Goal: Task Accomplishment & Management: Manage account settings

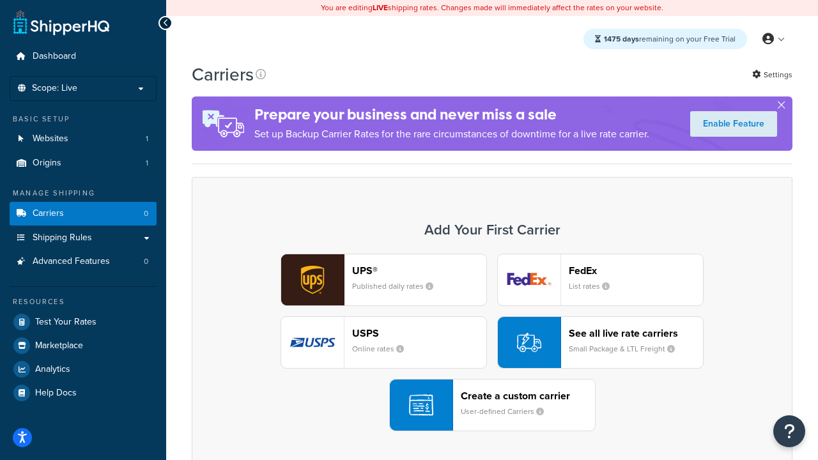
click at [492, 343] on div "UPS® Published daily rates FedEx List rates USPS Online rates See all live rate…" at bounding box center [492, 343] width 574 height 178
click at [636, 270] on header "FedEx" at bounding box center [636, 271] width 134 height 12
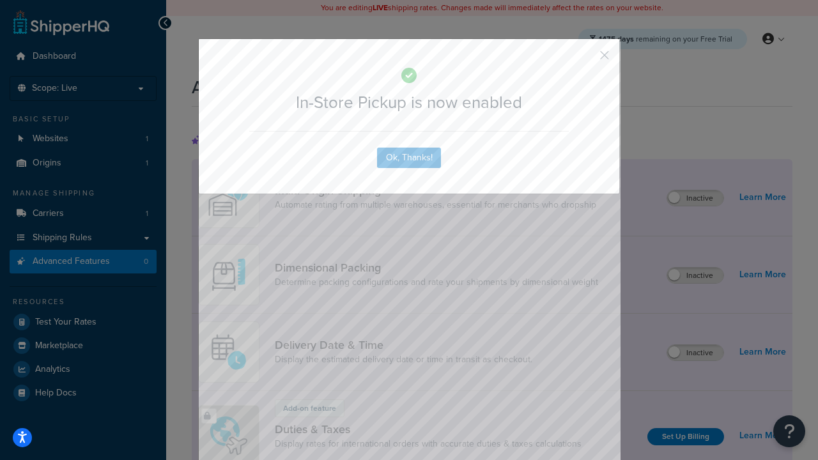
scroll to position [414, 0]
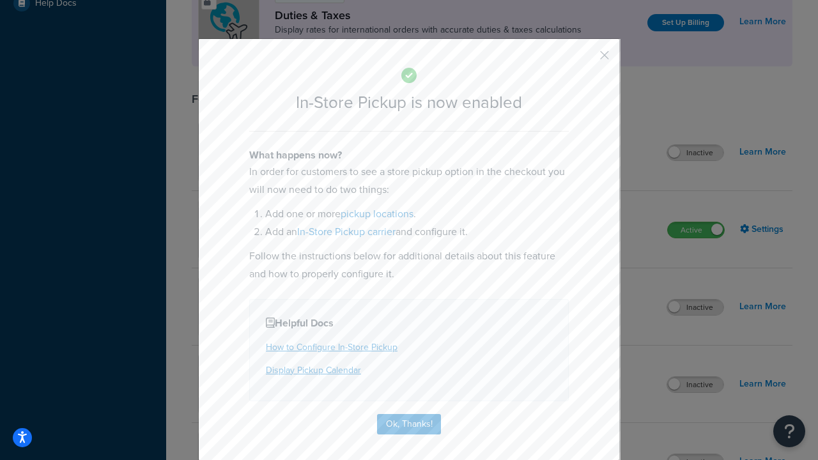
click at [586, 59] on button "button" at bounding box center [585, 59] width 3 height 3
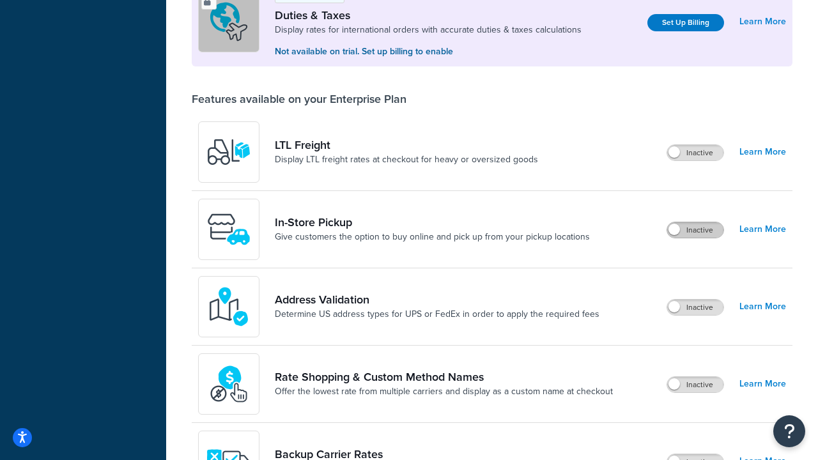
scroll to position [390, 0]
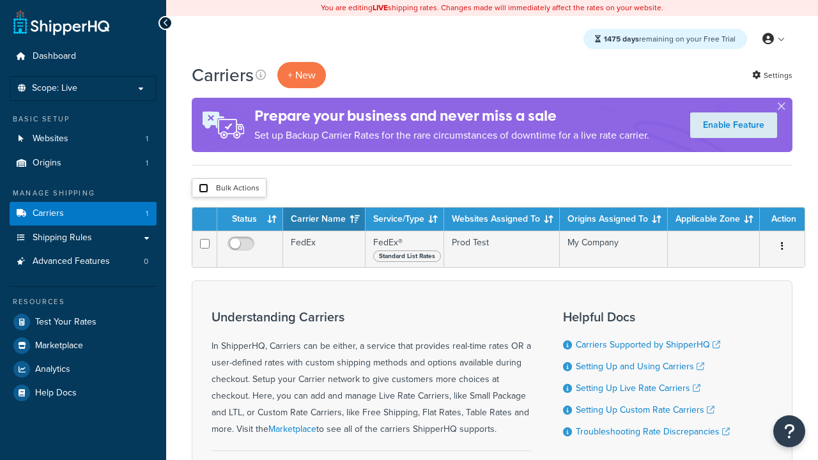
click at [203, 188] on input "checkbox" at bounding box center [204, 189] width 10 height 10
checkbox input "true"
click at [0, 0] on button "Delete" at bounding box center [0, 0] width 0 height 0
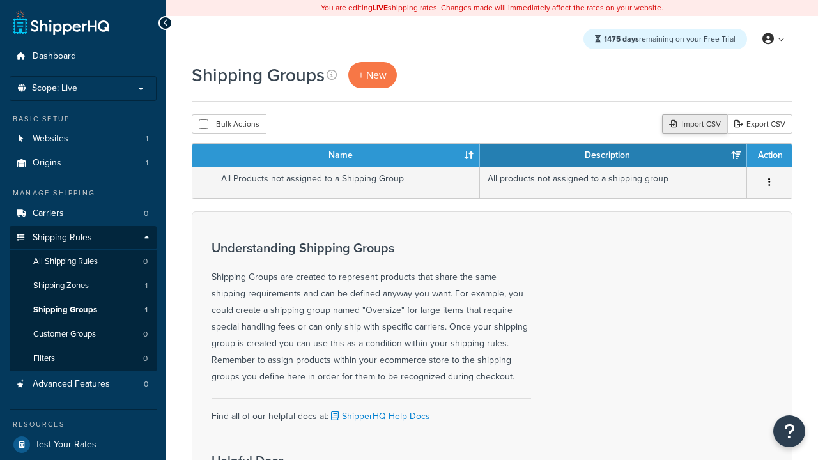
click at [693, 124] on div "Import CSV" at bounding box center [694, 123] width 65 height 19
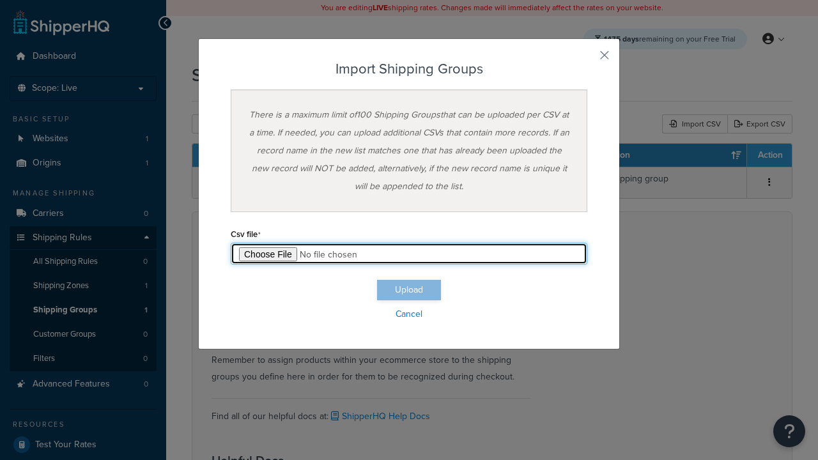
click at [409, 254] on input "file" at bounding box center [409, 254] width 357 height 22
type input "C:\fakepath\importShippingGroupsSuccess.csv"
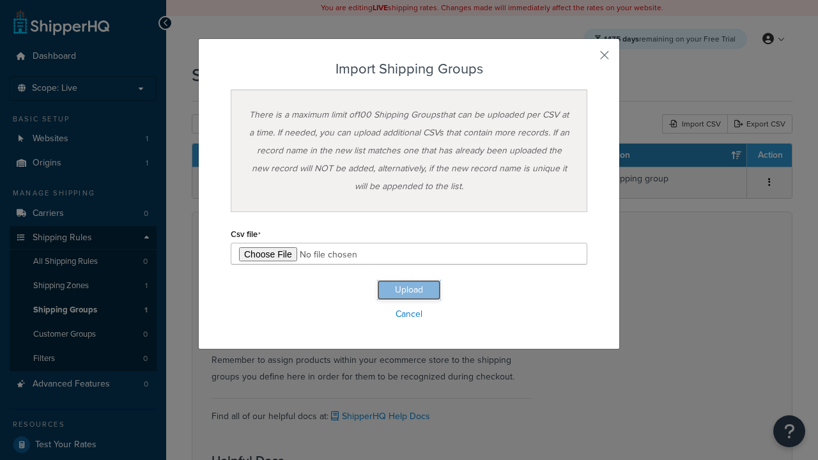
click at [409, 290] on button "Upload" at bounding box center [409, 290] width 64 height 20
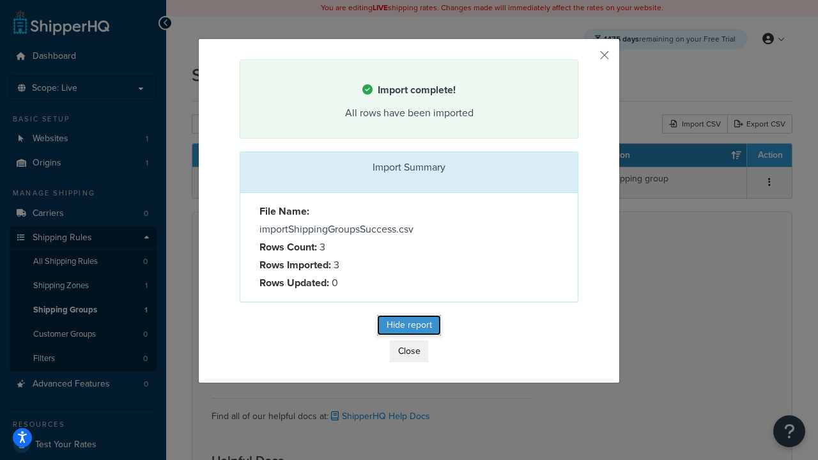
click at [409, 325] on button "Hide report" at bounding box center [409, 325] width 64 height 20
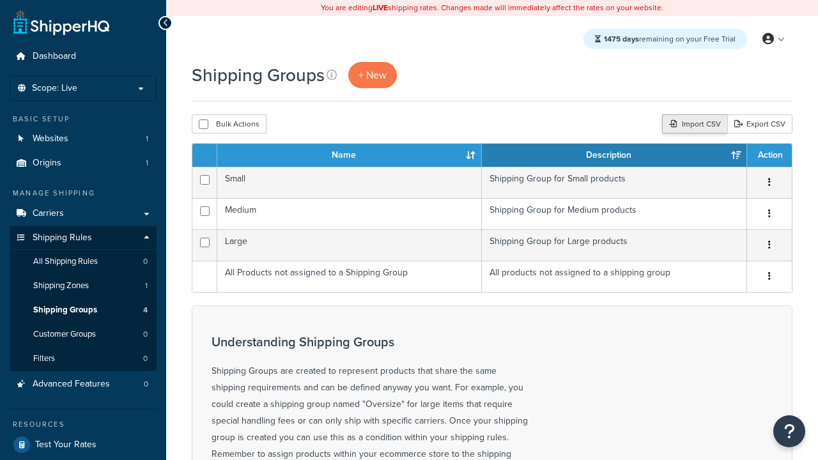
click at [693, 124] on div "Import CSV" at bounding box center [694, 123] width 65 height 19
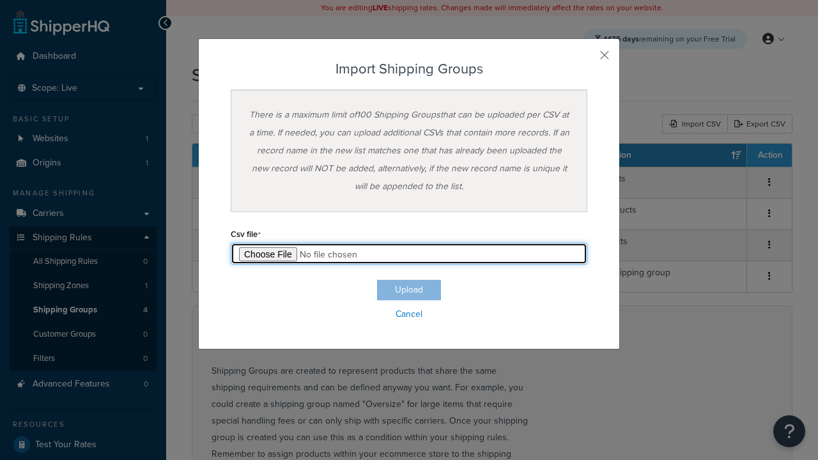
click at [409, 254] on input "file" at bounding box center [409, 254] width 357 height 22
type input "C:\fakepath\importShippingGroupsFailure.csv"
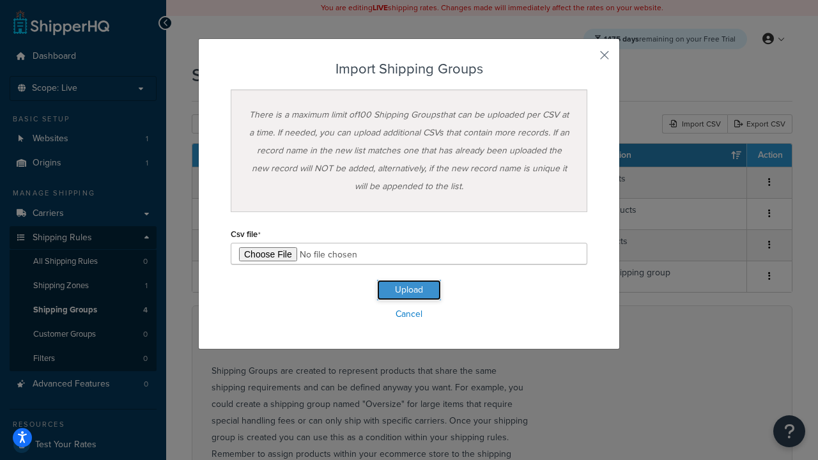
click at [409, 290] on button "Upload" at bounding box center [409, 290] width 64 height 20
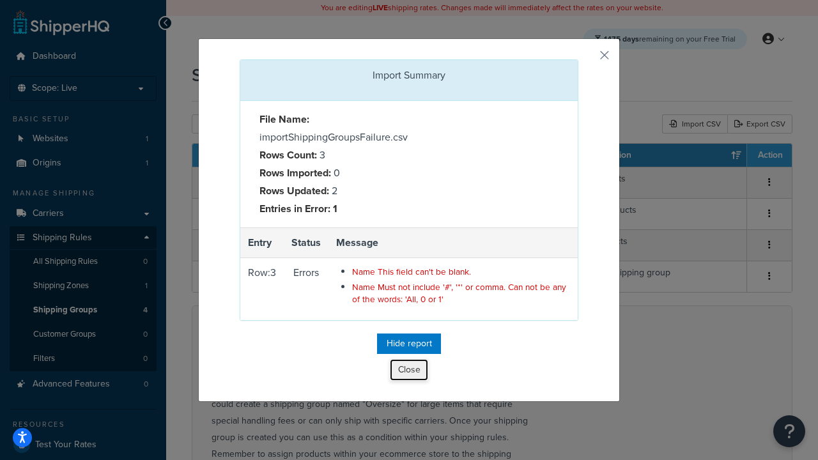
click at [409, 370] on button "Close" at bounding box center [409, 370] width 38 height 22
